Goal: Find specific page/section: Find specific page/section

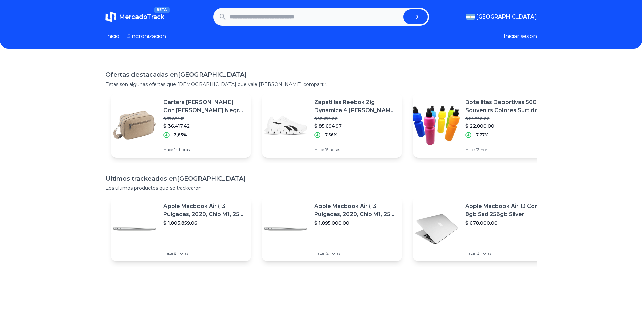
click at [160, 38] on link "Sincronizacion" at bounding box center [146, 36] width 39 height 8
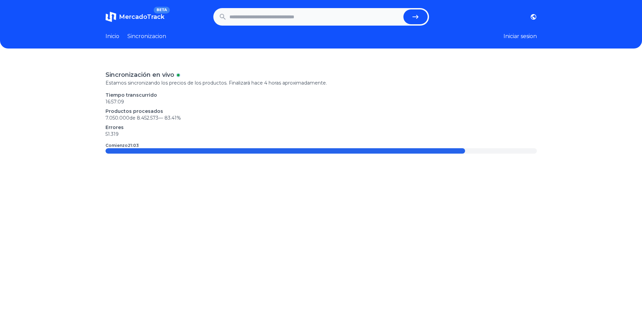
click at [154, 16] on span "MercadoTrack" at bounding box center [142, 16] width 46 height 7
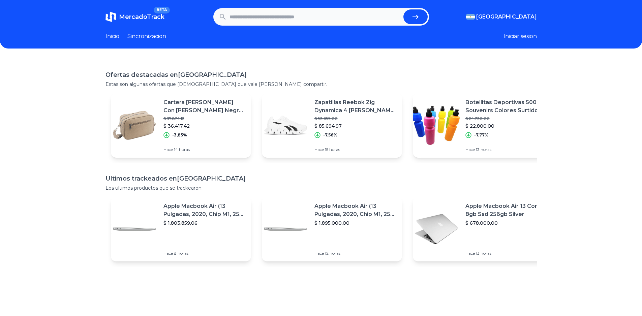
click at [481, 207] on p "Apple Macbook Air 13 Core I5 8gb Ssd 256gb Silver" at bounding box center [506, 210] width 82 height 16
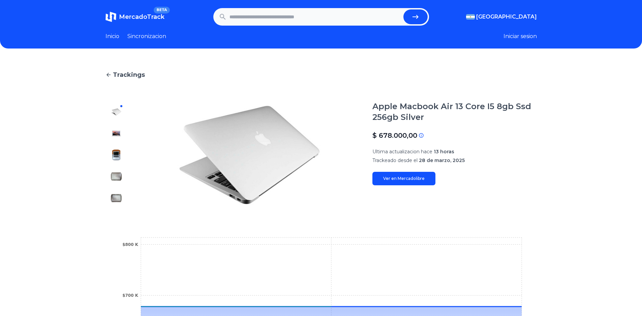
click at [164, 12] on span "BETA" at bounding box center [162, 10] width 16 height 7
